Goal: Transaction & Acquisition: Subscribe to service/newsletter

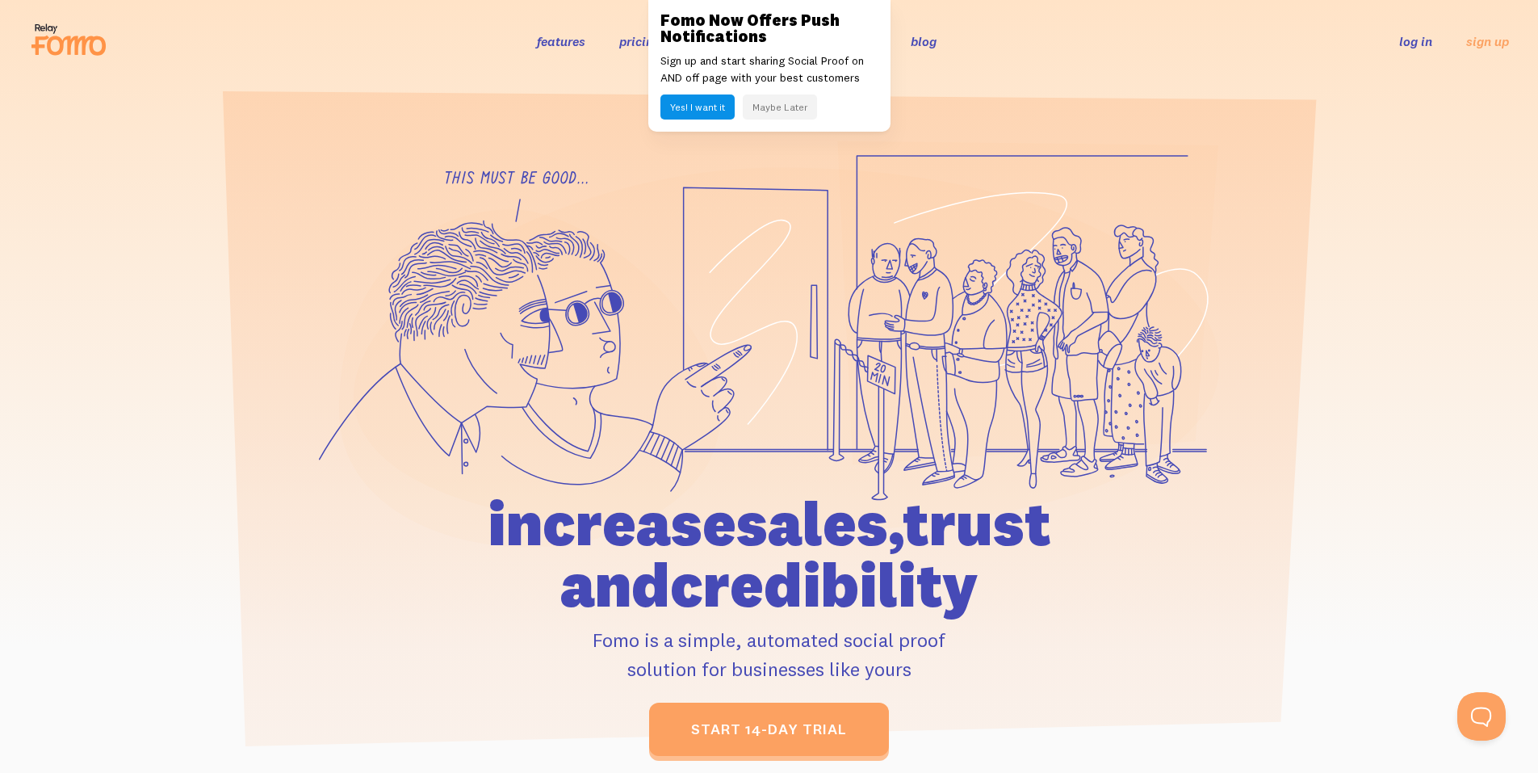
click at [768, 114] on button "Maybe Later" at bounding box center [780, 106] width 74 height 25
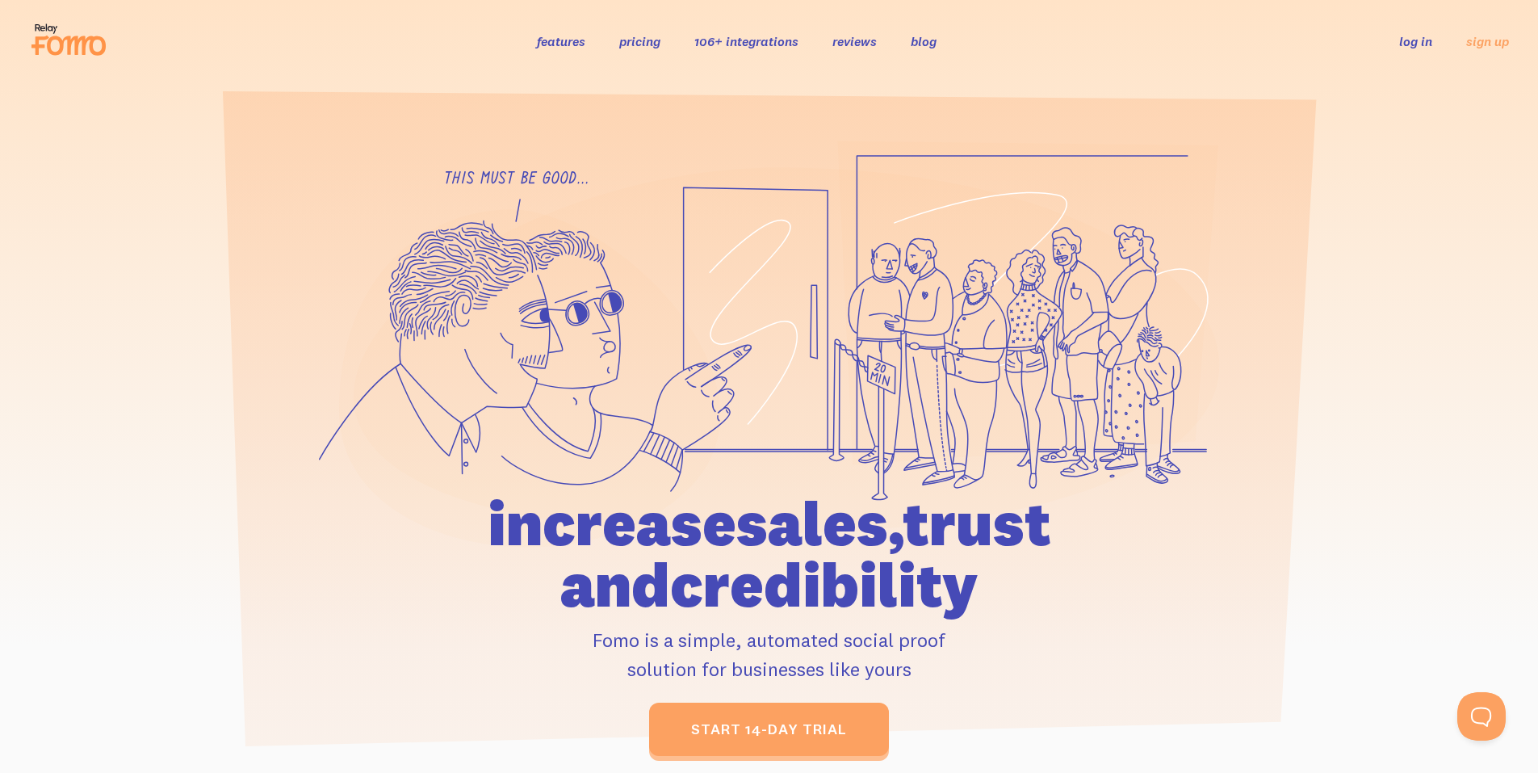
click at [644, 47] on link "pricing" at bounding box center [639, 41] width 41 height 16
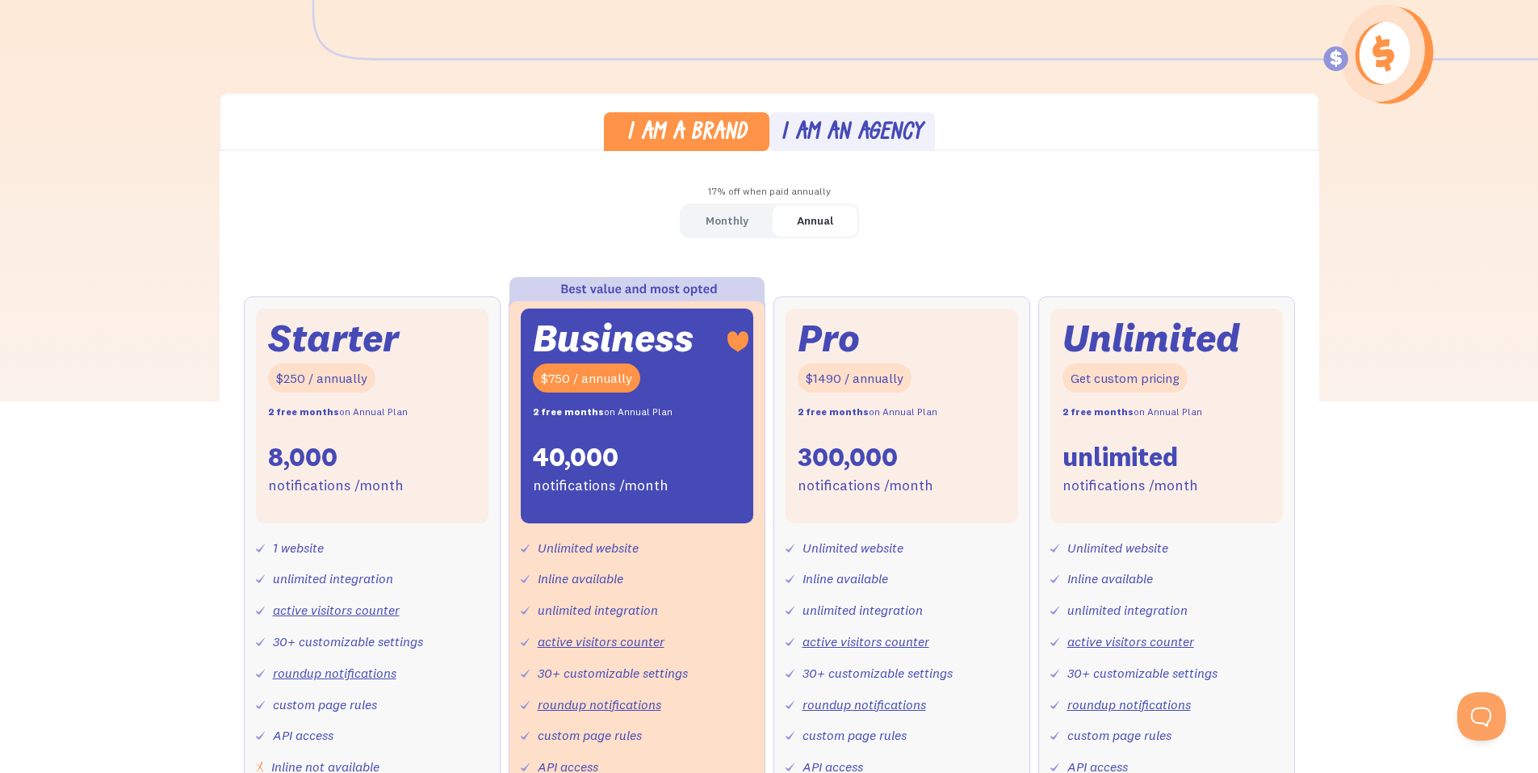
scroll to position [404, 0]
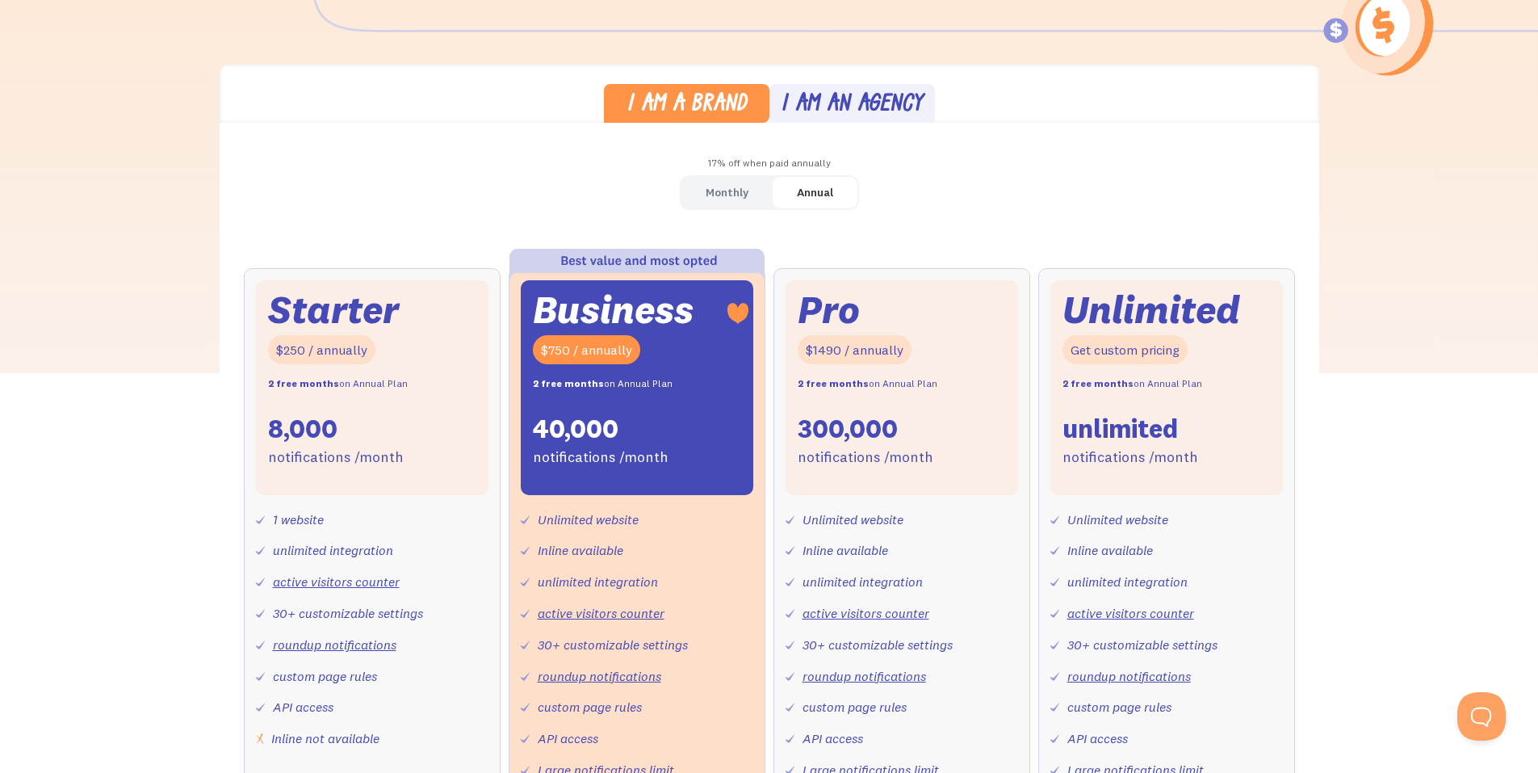
drag, startPoint x: 248, startPoint y: 238, endPoint x: 168, endPoint y: 192, distance: 92.2
click at [168, 192] on div "I am a brand I am an agency 17% off when paid annually Monthly Annual Starter $…" at bounding box center [769, 491] width 1538 height 853
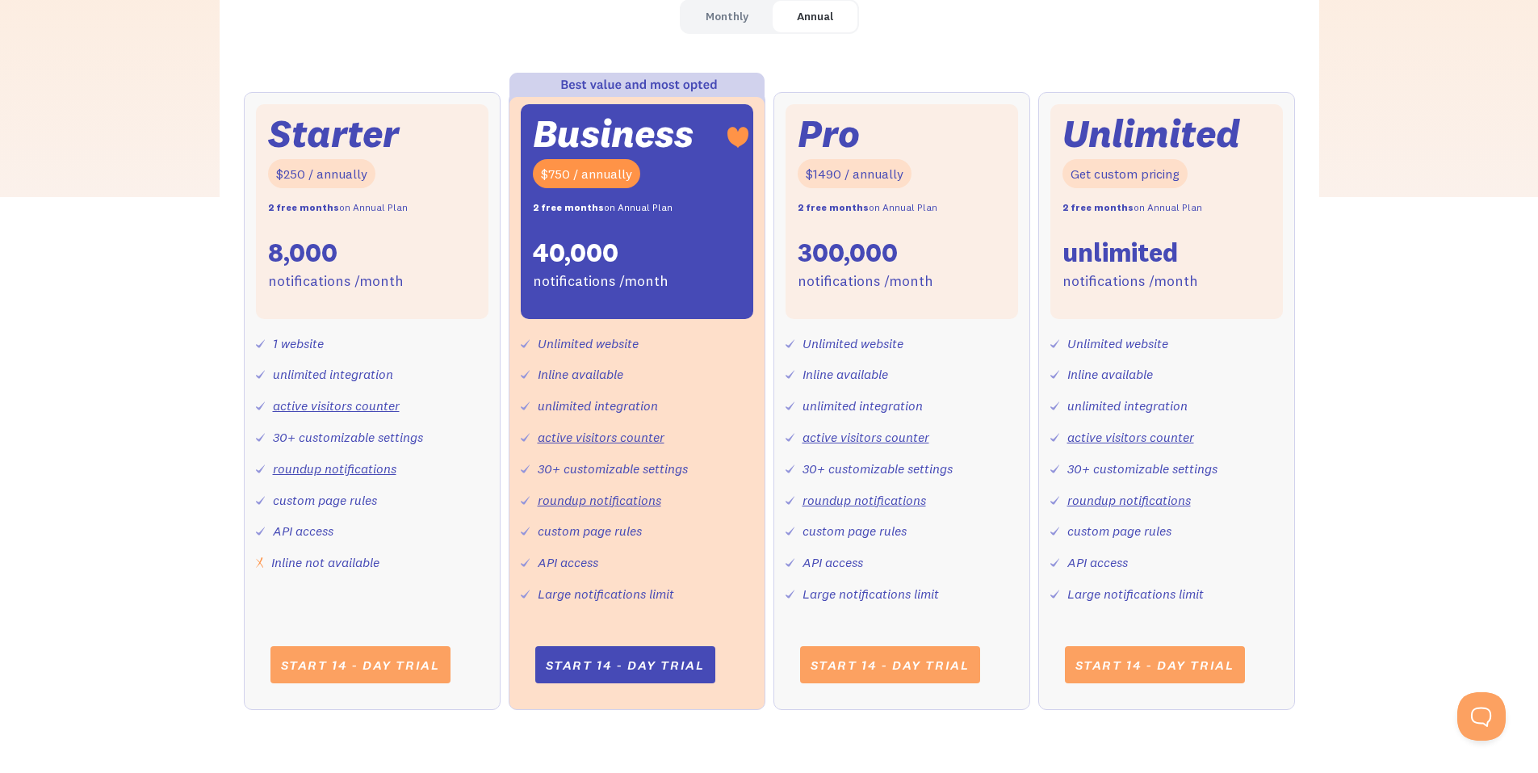
scroll to position [565, 0]
